Goal: Information Seeking & Learning: Learn about a topic

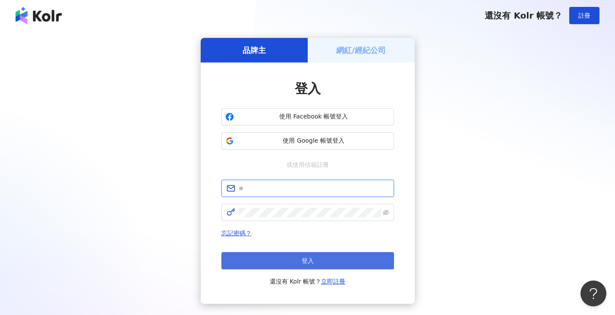
type input "**********"
click at [283, 260] on button "登入" at bounding box center [307, 260] width 173 height 17
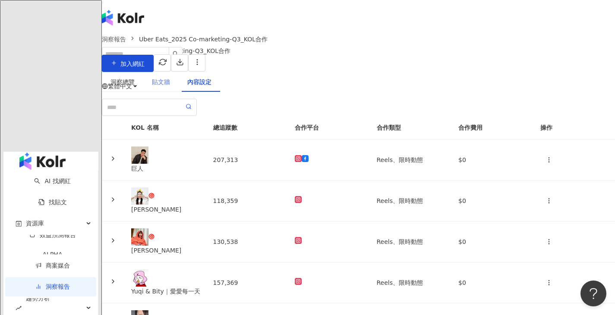
click at [179, 82] on div "貼文牆" at bounding box center [160, 82] width 35 height 20
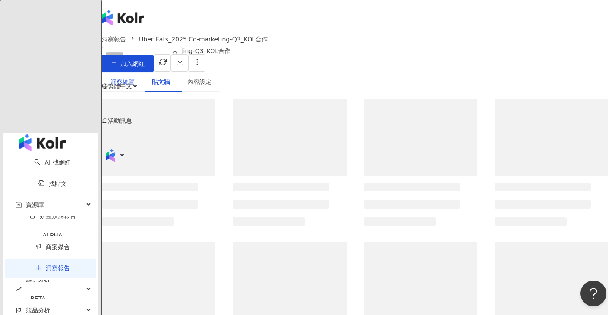
click at [135, 83] on div "洞察總覽" at bounding box center [122, 81] width 24 height 9
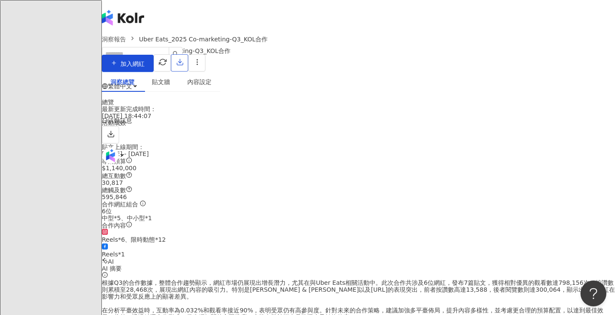
click at [188, 69] on button "button" at bounding box center [179, 62] width 17 height 17
click at [590, 77] on li "匯出 PPT" at bounding box center [581, 83] width 41 height 17
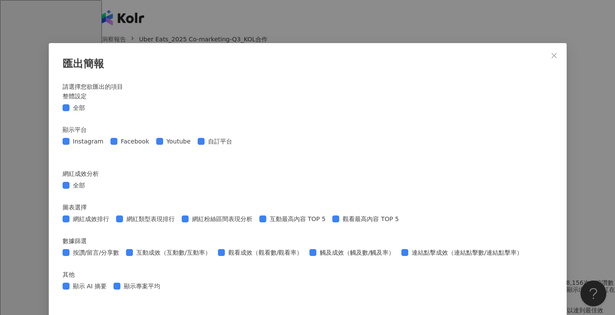
click at [551, 58] on icon "close" at bounding box center [554, 55] width 7 height 7
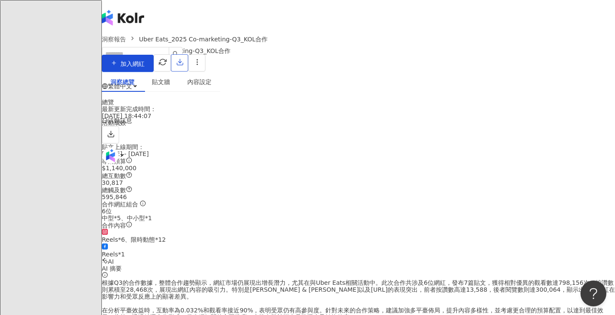
click at [188, 63] on button "button" at bounding box center [179, 62] width 17 height 17
click at [587, 103] on span "匯出 Excel" at bounding box center [582, 100] width 30 height 9
click at [211, 83] on div "內容設定" at bounding box center [199, 81] width 24 height 9
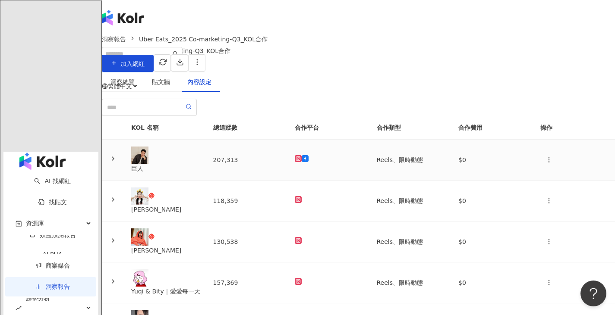
click at [230, 181] on td "207,313" at bounding box center [247, 160] width 82 height 41
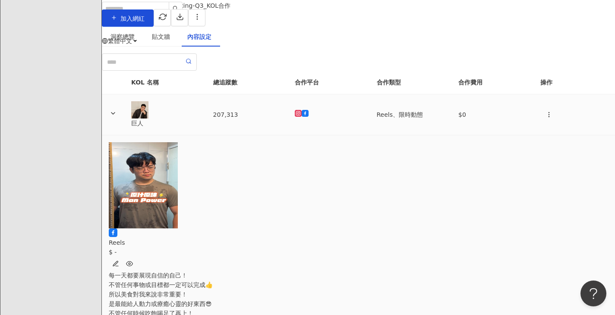
scroll to position [86, 0]
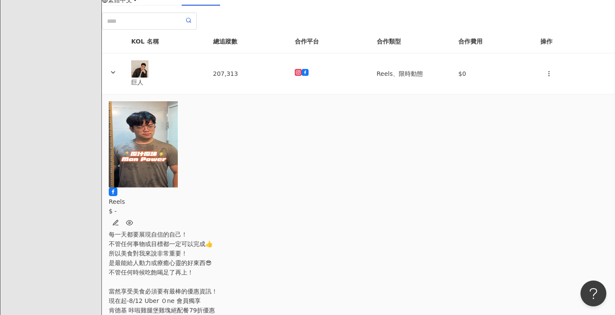
click at [133, 27] on div "繁體中文 活動訊息" at bounding box center [358, 0] width 513 height 173
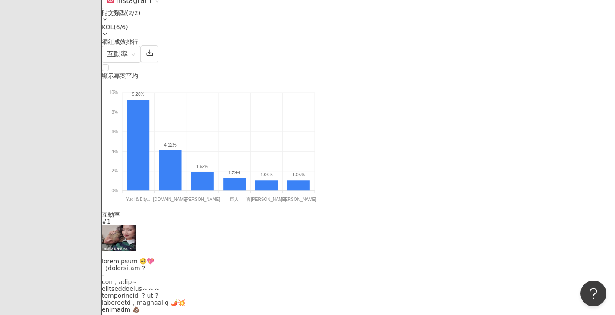
scroll to position [669, 0]
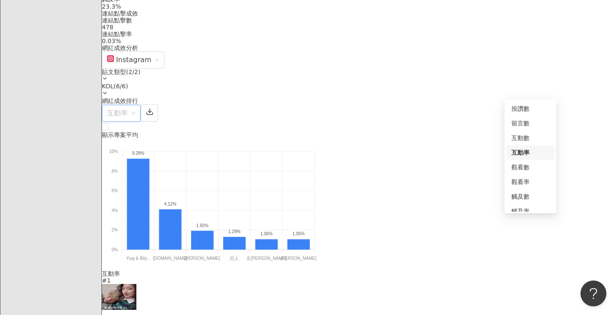
click at [135, 105] on span "互動率" at bounding box center [121, 113] width 28 height 16
click at [529, 176] on div "觸及率" at bounding box center [530, 174] width 38 height 9
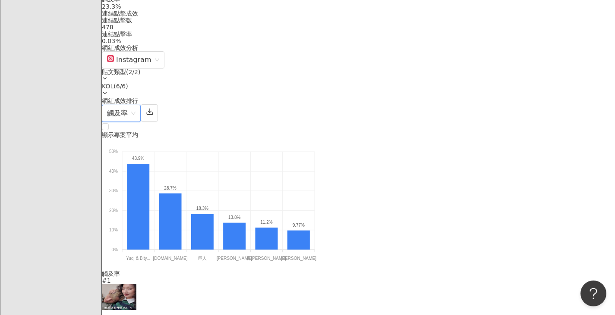
click at [540, 98] on div "網紅成效排行 觸及率 觸及率" at bounding box center [358, 110] width 513 height 25
click at [135, 105] on span "觸及率" at bounding box center [121, 113] width 28 height 16
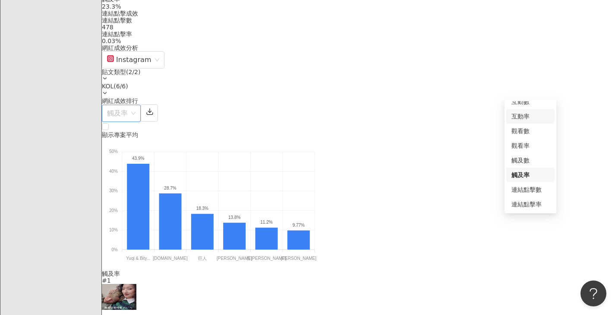
click at [536, 120] on div "互動率" at bounding box center [530, 116] width 38 height 9
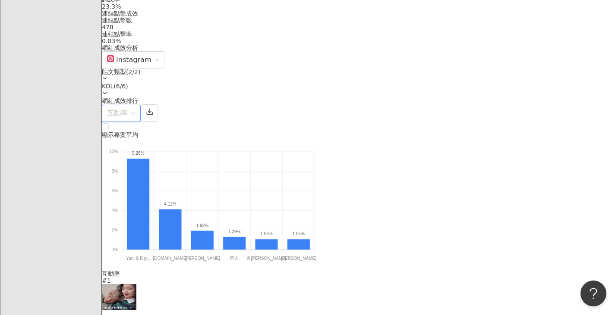
click at [135, 105] on span "互動率" at bounding box center [121, 113] width 28 height 16
click at [529, 151] on div "觀看率" at bounding box center [530, 145] width 48 height 15
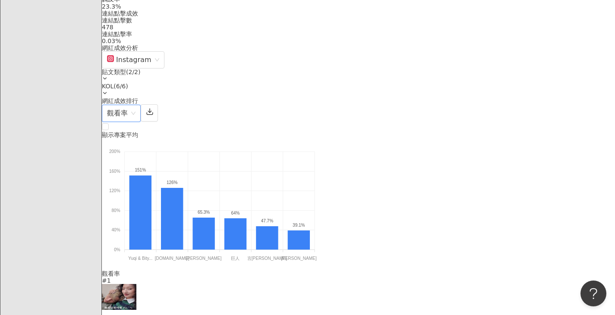
click at [135, 105] on span "觀看率" at bounding box center [121, 113] width 28 height 16
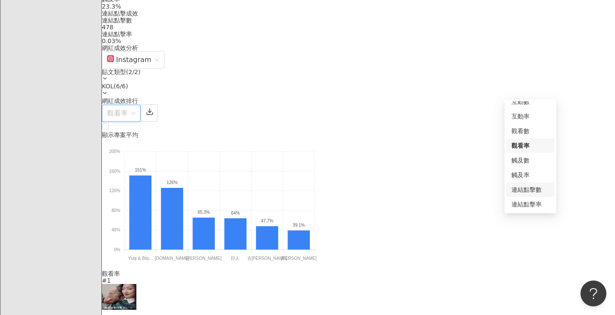
click at [535, 191] on div "連結點擊數" at bounding box center [530, 189] width 38 height 9
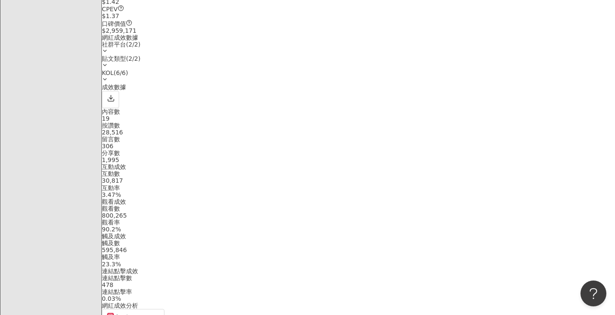
scroll to position [412, 0]
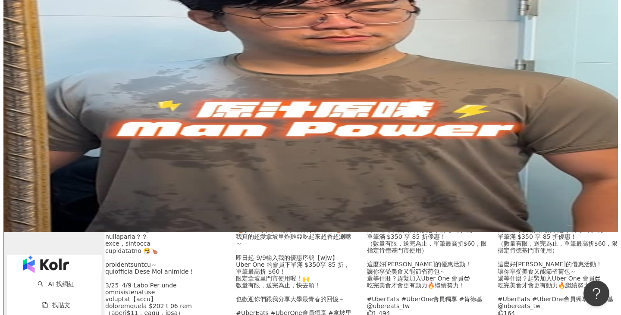
scroll to position [86, 0]
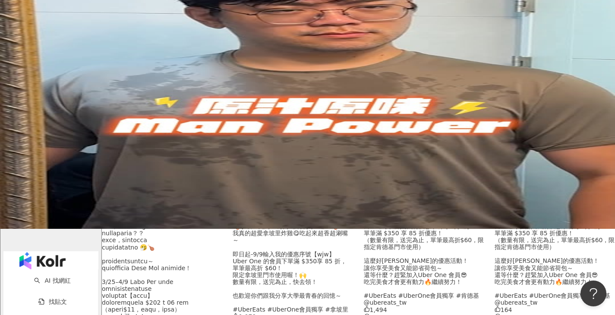
click at [158, 212] on div at bounding box center [162, 251] width 120 height 278
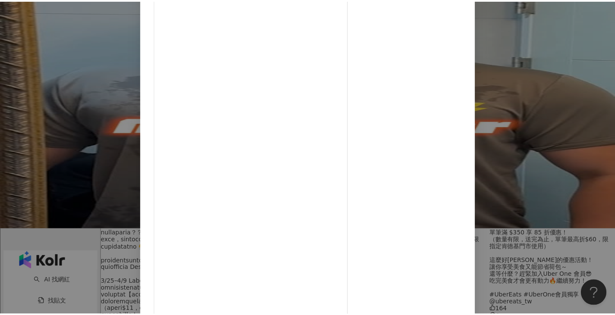
scroll to position [72, 0]
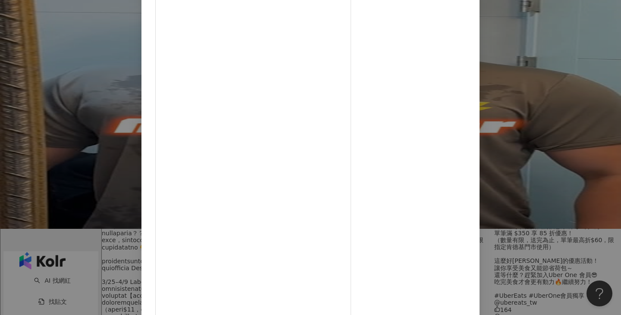
click at [567, 90] on div "Yuqi & Bity｜愛愛每一天 [DATE] 1.4萬 88 24.5萬 查看原始貼文" at bounding box center [310, 157] width 621 height 315
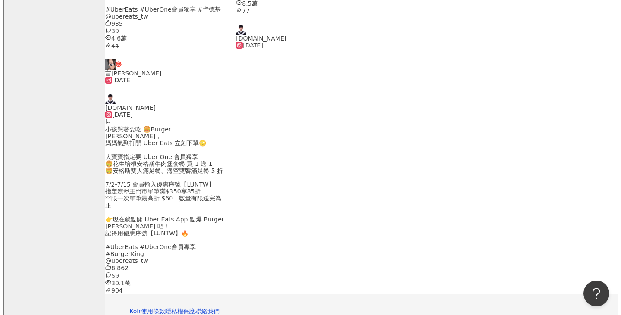
scroll to position [777, 0]
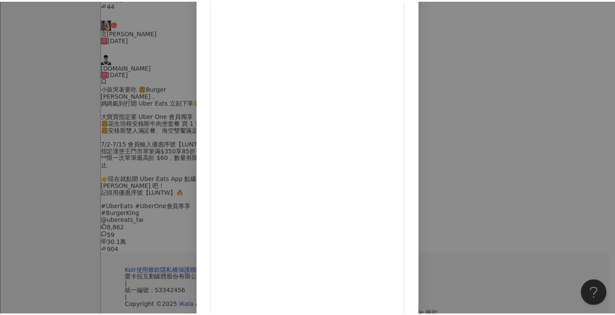
scroll to position [72, 0]
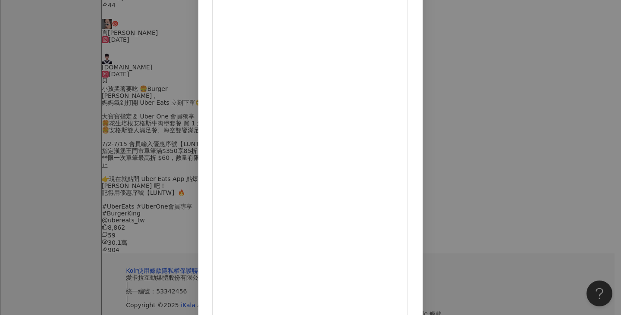
click at [604, 94] on div "[DOMAIN_NAME] [DATE] 小孩哭著要吃 🍔Burger [PERSON_NAME]， 媽媽氣到打開 Uber Eats 立刻下單🙄 大寶寶指定…" at bounding box center [310, 157] width 621 height 315
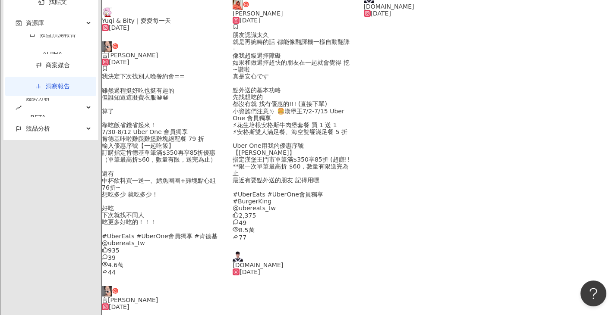
scroll to position [475, 0]
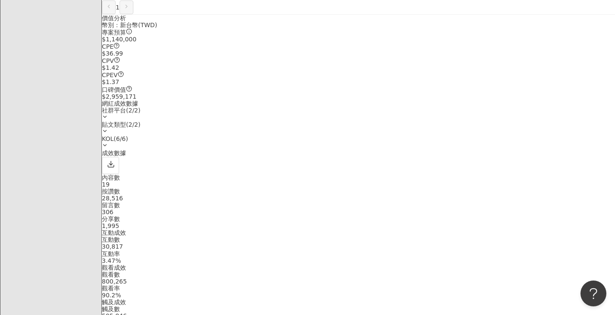
scroll to position [431, 0]
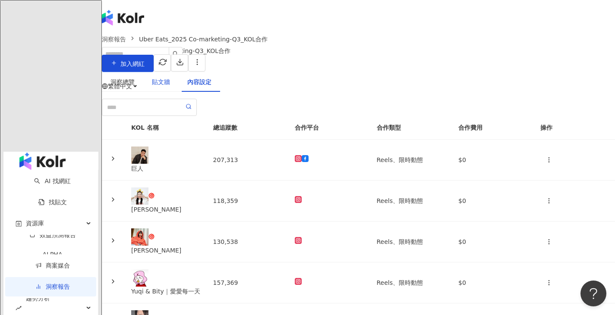
click at [170, 87] on div "貼文牆" at bounding box center [161, 81] width 18 height 9
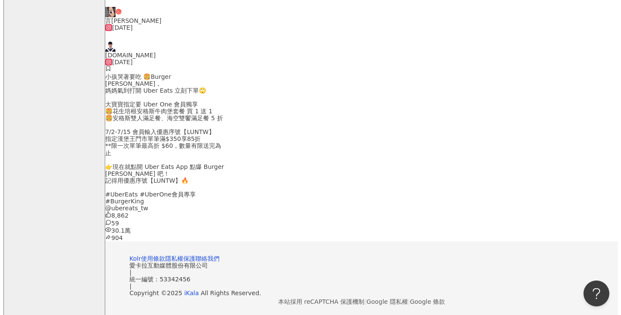
scroll to position [863, 0]
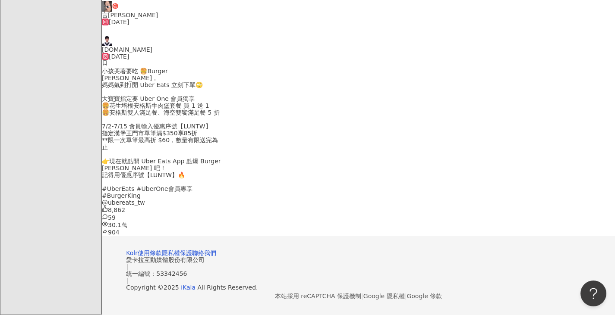
click at [194, 67] on div "[DATE]" at bounding box center [162, 60] width 120 height 14
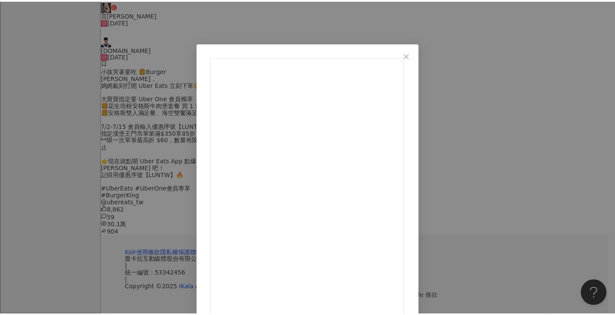
scroll to position [72, 0]
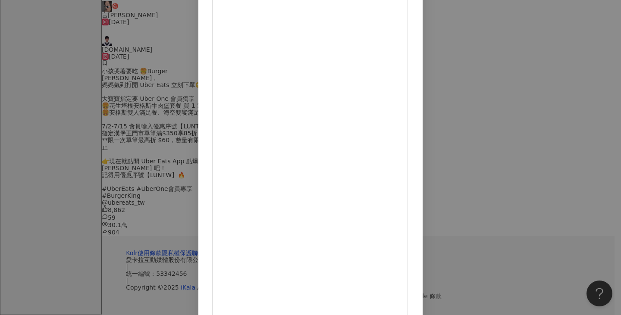
click at [600, 88] on div "[DOMAIN_NAME] [DATE] 小孩哭著要吃 🍔Burger [PERSON_NAME]， 媽媽氣到打開 Uber Eats 立刻下單🙄 大寶寶指定…" at bounding box center [310, 157] width 621 height 315
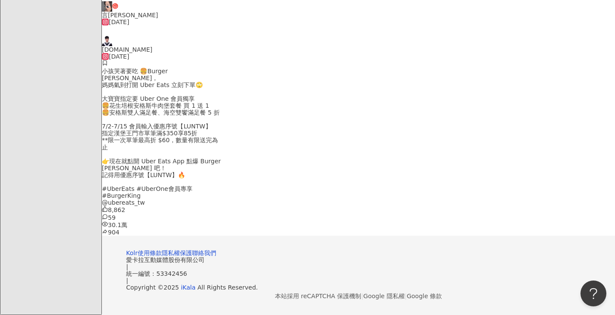
scroll to position [885, 0]
click at [184, 67] on div "[DATE]" at bounding box center [162, 60] width 120 height 14
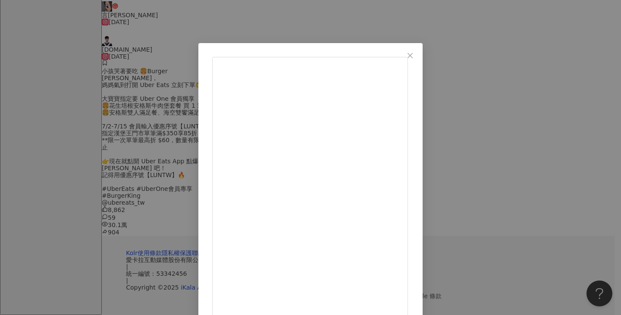
click at [545, 131] on div "[DOMAIN_NAME] [DATE] 小孩哭著要吃 🍔Burger [PERSON_NAME]， 媽媽氣到打開 Uber Eats 立刻下單🙄 大寶寶指定…" at bounding box center [310, 157] width 621 height 315
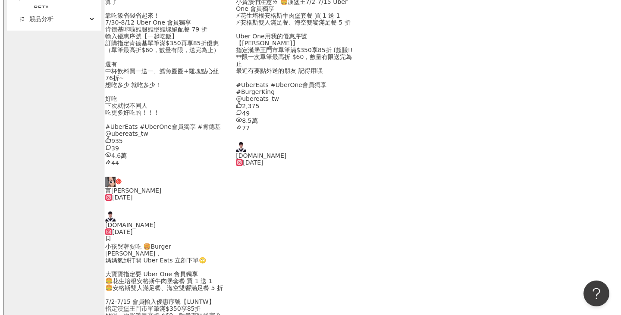
scroll to position [618, 0]
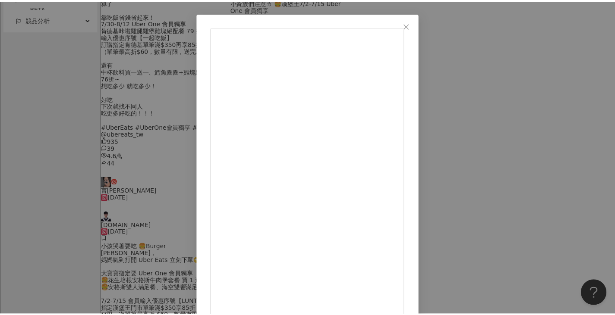
scroll to position [72, 0]
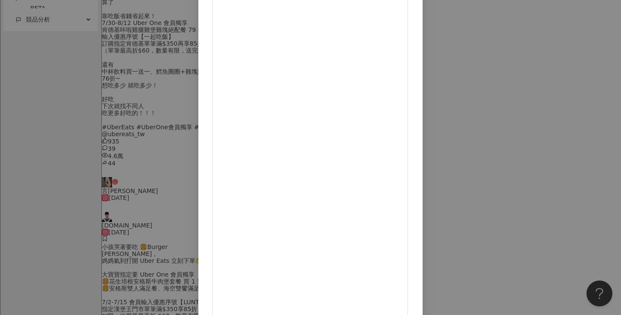
click at [575, 124] on div "[PERSON_NAME] [DATE] 朋友認識[PERSON_NAME] 就是再婉轉的話 都能像翻譯機一樣自動翻譯 - 像我超級選擇障礙 如果和做選擇超快…" at bounding box center [310, 157] width 621 height 315
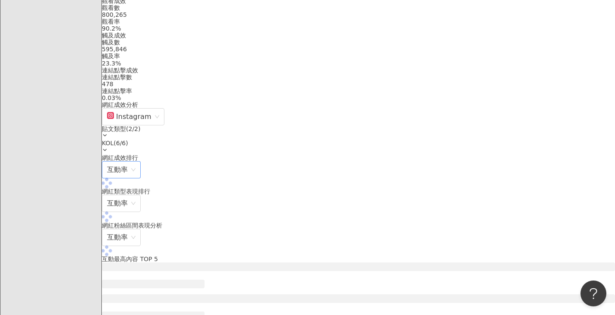
scroll to position [611, 0]
click at [135, 163] on span "互動率" at bounding box center [121, 171] width 28 height 16
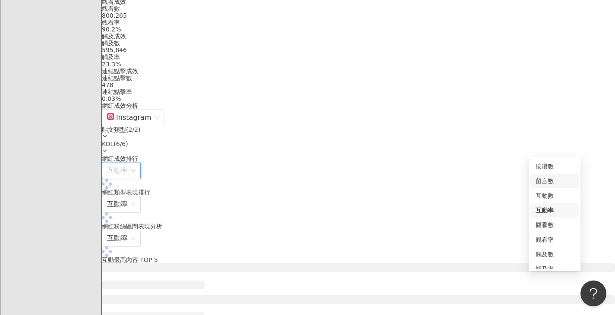
click at [557, 182] on div "留言數" at bounding box center [554, 180] width 38 height 9
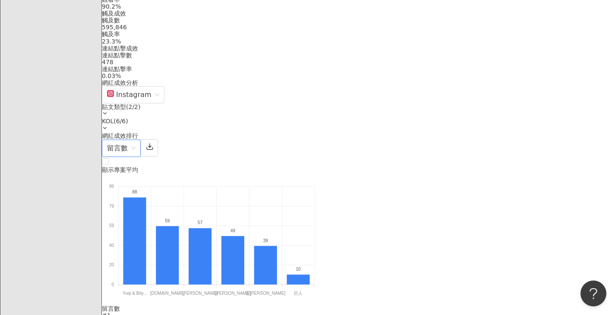
scroll to position [655, 0]
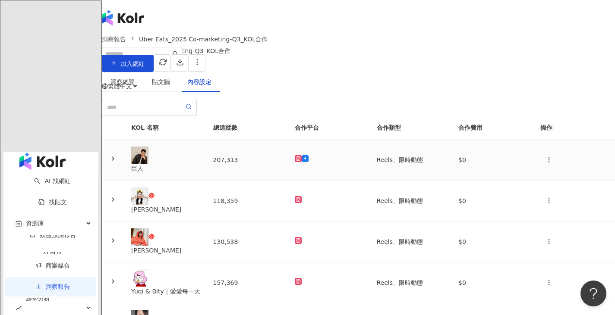
scroll to position [129, 0]
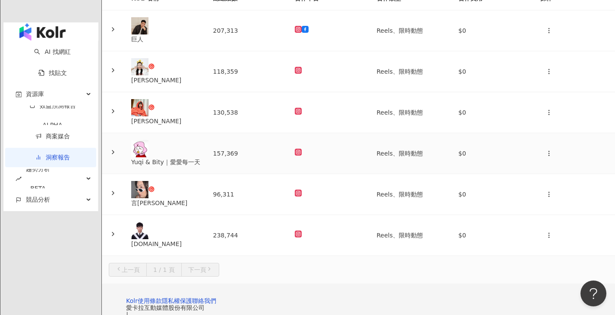
click at [199, 167] on div "Yuqi & Bity｜愛愛每一天" at bounding box center [165, 153] width 68 height 27
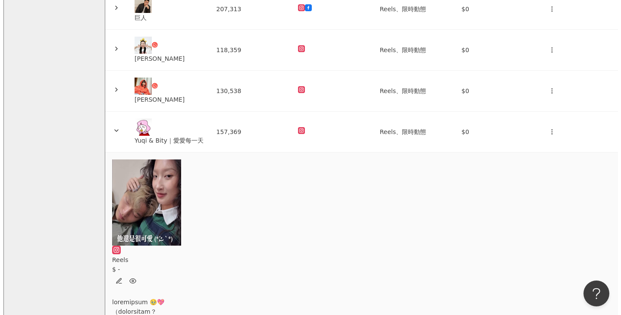
scroll to position [173, 0]
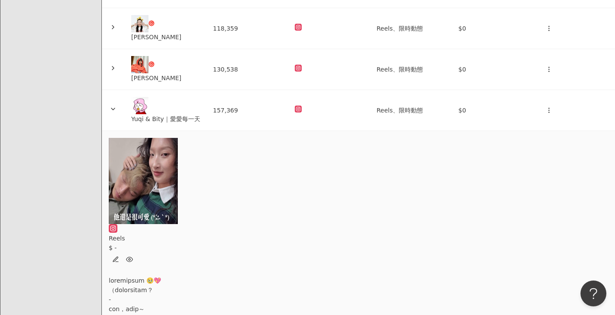
click at [173, 205] on img at bounding box center [143, 181] width 69 height 86
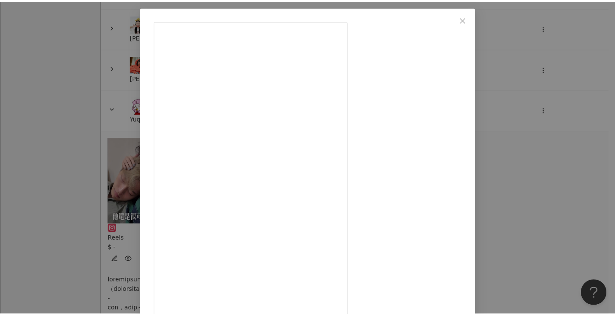
scroll to position [72, 0]
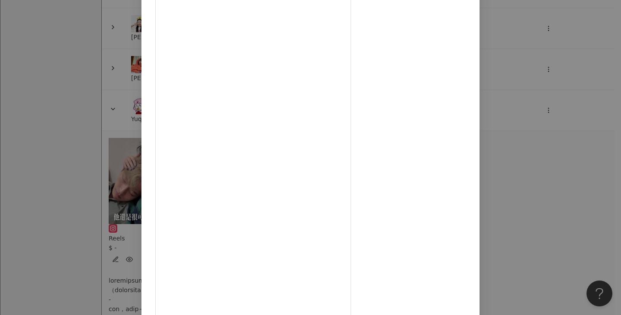
click at [592, 103] on div "Yuqi & Bity｜愛愛每一天 [DATE] 1.4萬 88 24.5萬 查看原始貼文" at bounding box center [310, 157] width 621 height 315
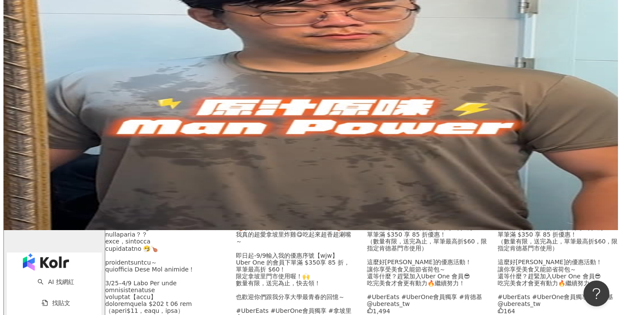
scroll to position [86, 0]
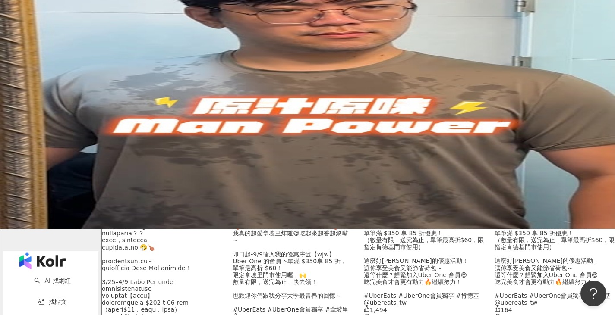
click at [307, 212] on div "我妹跟我說她快開學了， 才發現自己已經沒有開學這種節日...😱 畢業五年了好快！！！為了沾點年輕氣息[PERSON_NAME] 只好回我的母校世新大學，看看有…" at bounding box center [293, 212] width 120 height 201
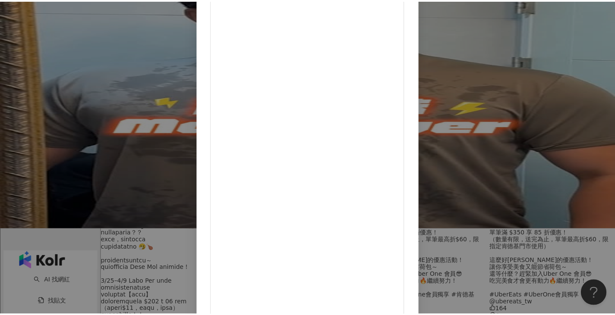
scroll to position [72, 0]
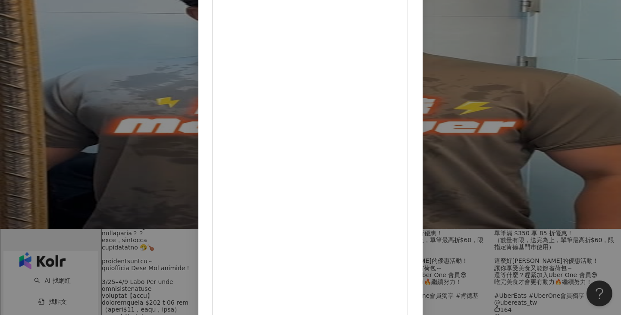
click at [542, 109] on div "[PERSON_NAME] [DATE] 我妹跟我說她快開學了， 才發現自己已經沒有開學這種節日...😱 畢業五年了好快！！！為了沾點年輕氣息[PERSON_…" at bounding box center [310, 157] width 621 height 315
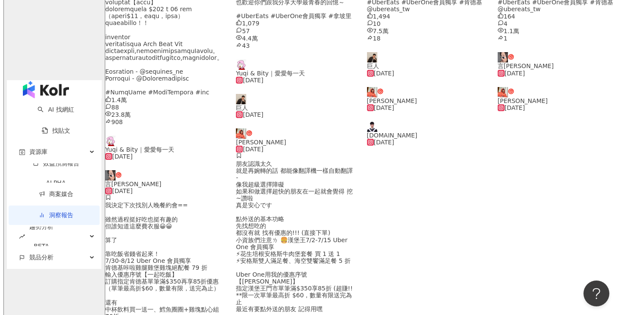
scroll to position [388, 0]
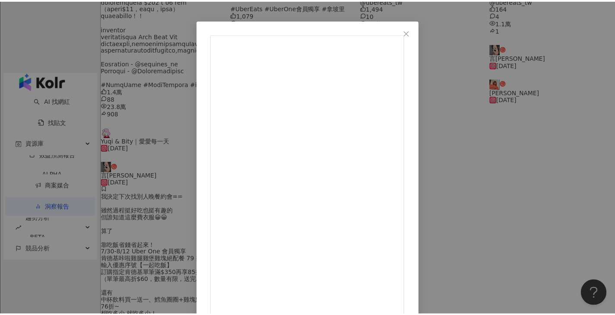
scroll to position [72, 0]
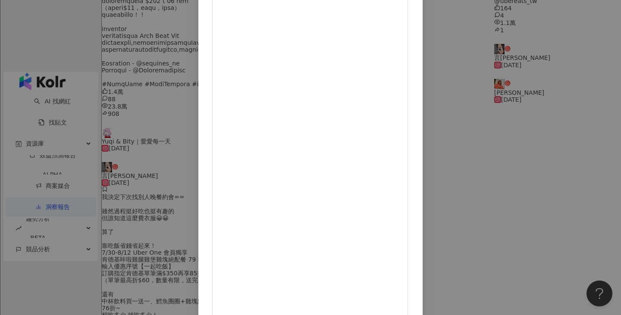
click at [519, 63] on div "巨人 [DATE] 每一天都要展現自信的自己！ 不管任何事物或目標都一定可以完成👍 所以美食對我來說非常重要！ 是最能給人動力或療癒心靈的好東西😎 不管任何時…" at bounding box center [310, 157] width 621 height 315
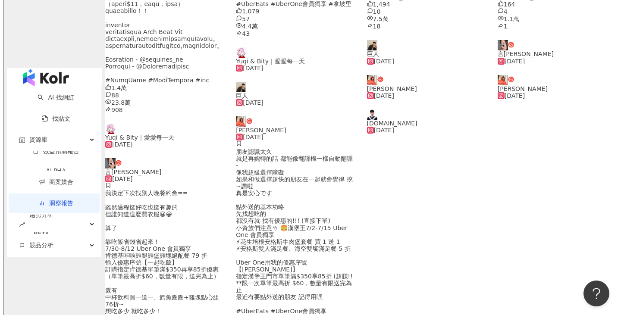
scroll to position [561, 0]
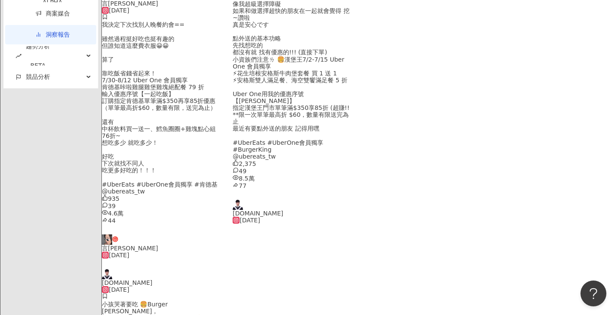
click at [188, 195] on div "我決定下次找別人晚餐約會== 雖然過程挺好吃也挺有趣的 但誰知道這麼費衣服😀😀 算了 靠吃飯省錢省起來！ 7/30-8/12 Uber One 會員獨享 肯德…" at bounding box center [162, 107] width 120 height 173
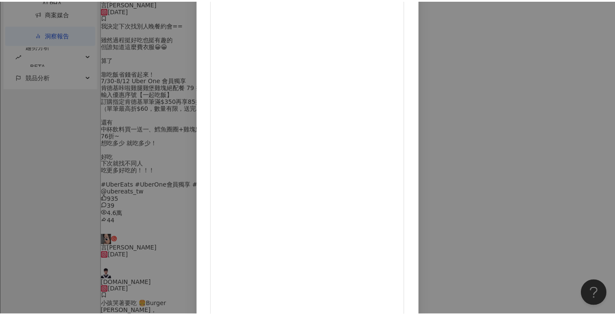
scroll to position [72, 0]
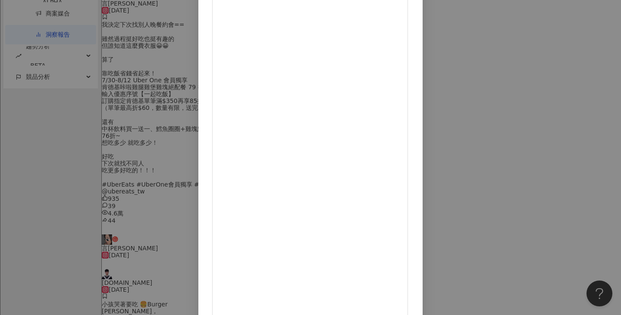
click at [560, 136] on div "言[PERSON_NAME] [DATE] 我決定下次找別人晚餐約會== 雖然過程挺好吃也挺有趣的 但誰知道這麼費衣服😀😀 算了 靠吃飯省錢省起來！ 7/30…" at bounding box center [310, 157] width 621 height 315
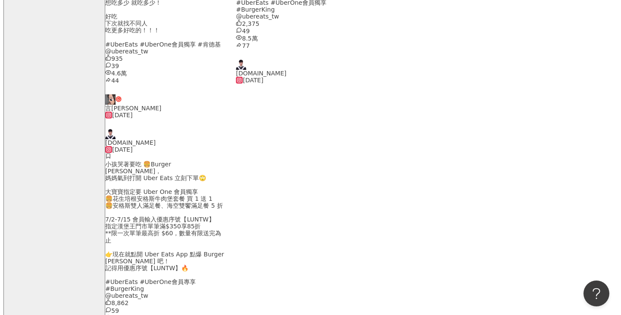
scroll to position [647, 0]
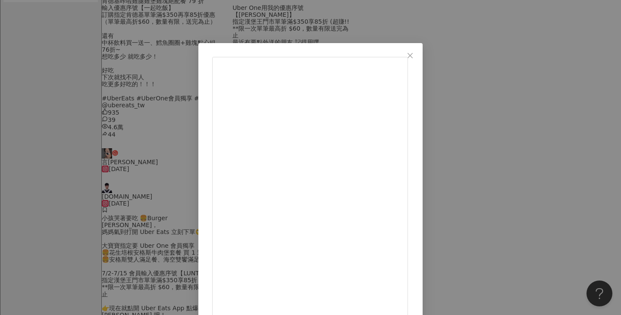
scroll to position [72, 0]
